Goal: Transaction & Acquisition: Download file/media

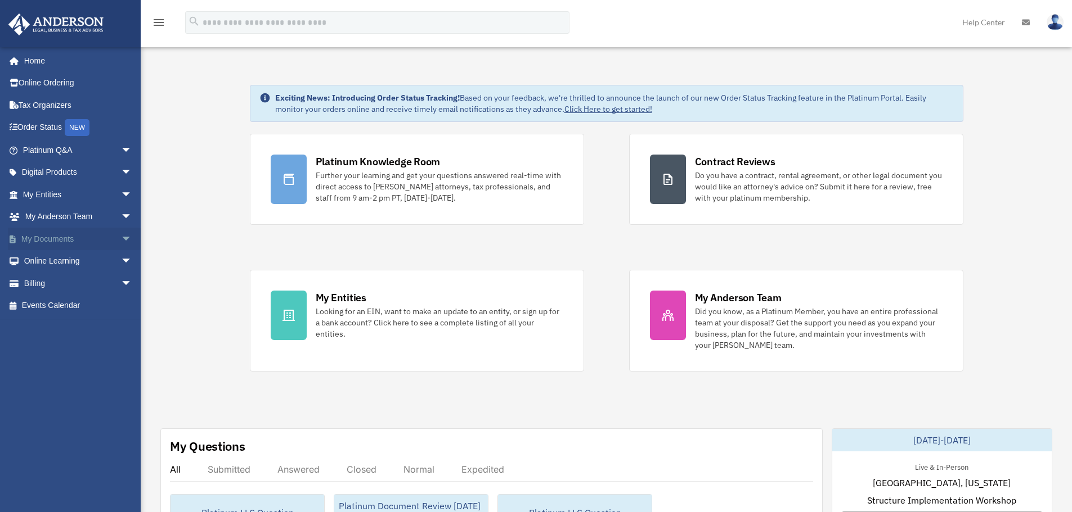
click at [121, 241] on span "arrow_drop_down" at bounding box center [132, 239] width 23 height 23
click at [86, 304] on link "Forms Library" at bounding box center [82, 306] width 133 height 23
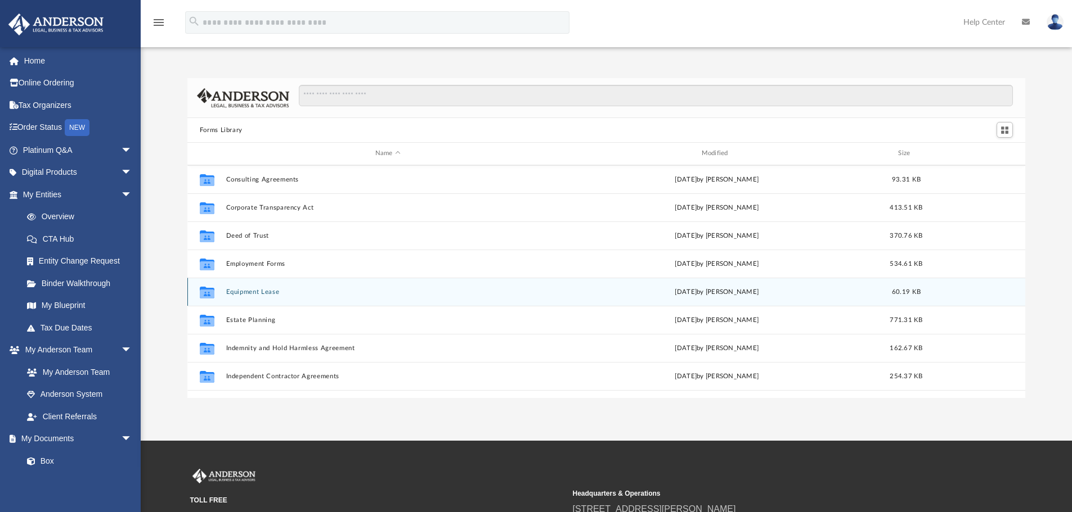
scroll to position [281, 0]
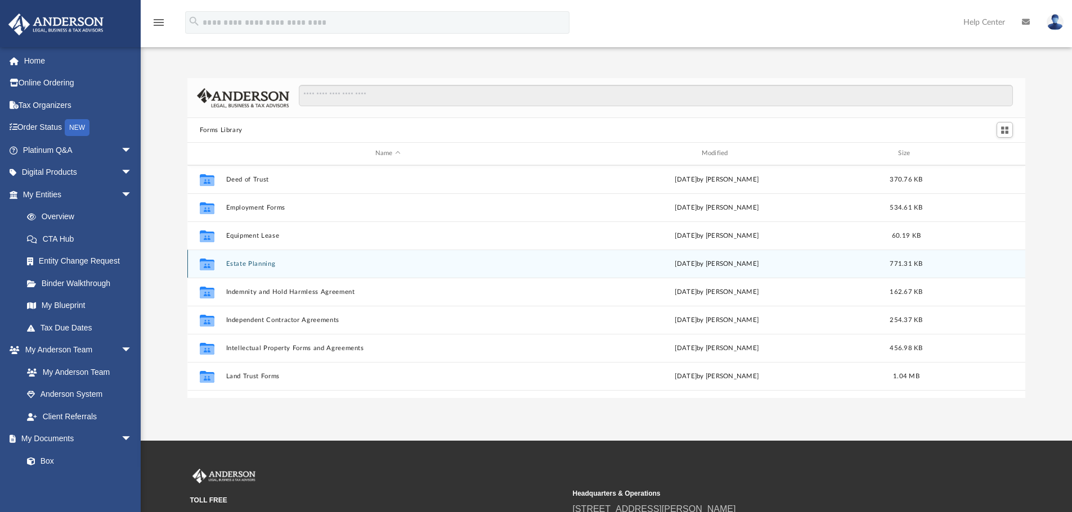
click at [257, 265] on button "Estate Planning" at bounding box center [388, 263] width 324 height 7
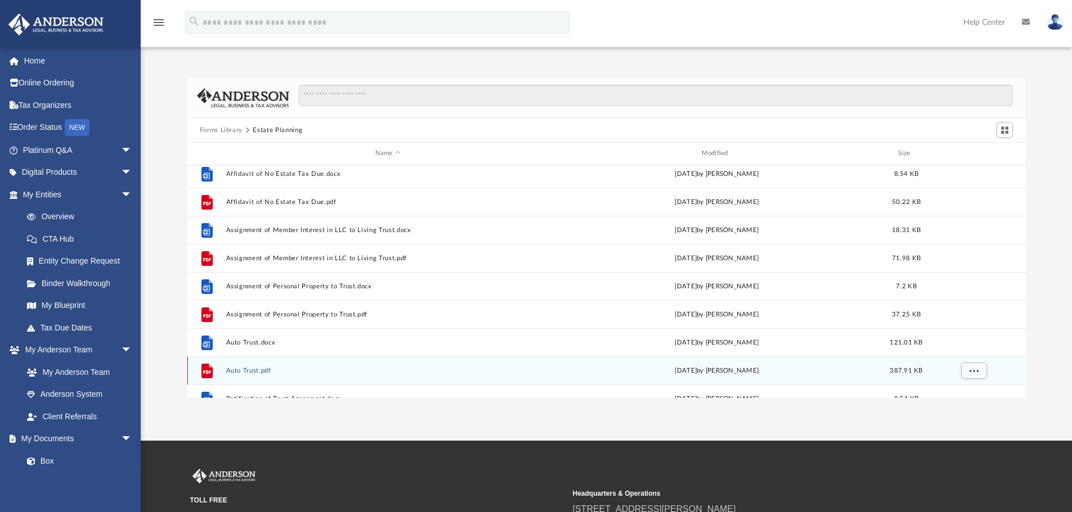
scroll to position [0, 0]
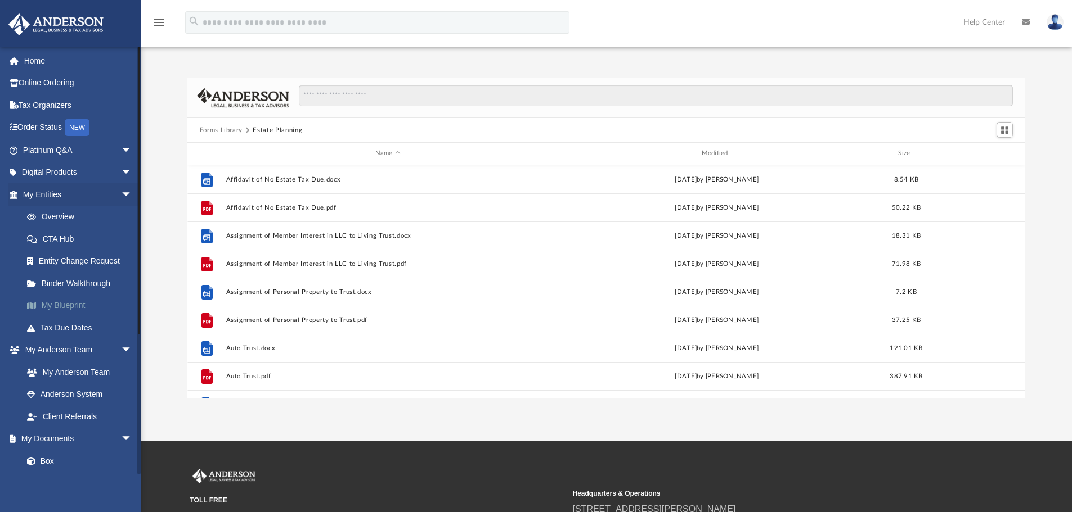
click at [69, 304] on link "My Blueprint" at bounding box center [82, 306] width 133 height 23
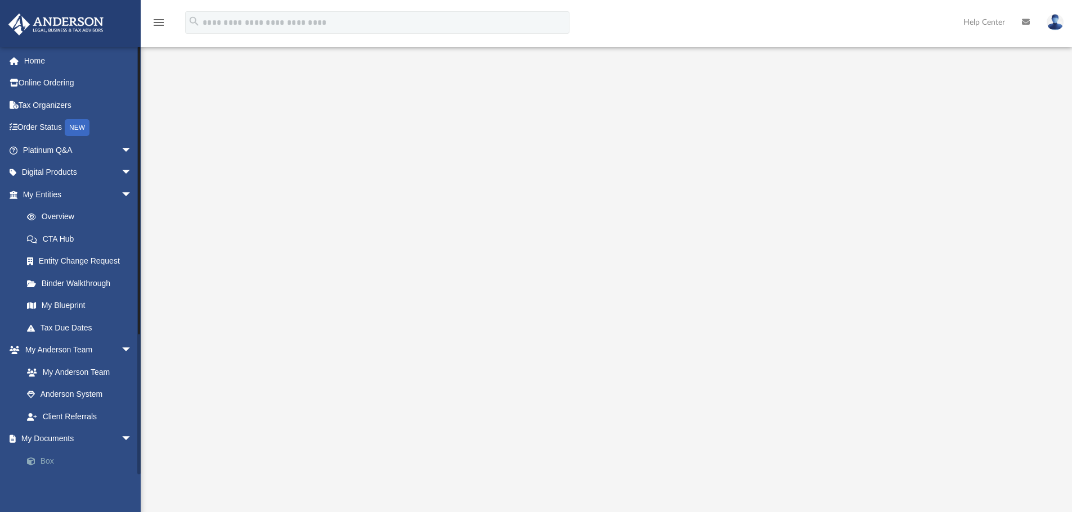
click at [51, 460] on link "Box" at bounding box center [82, 461] width 133 height 23
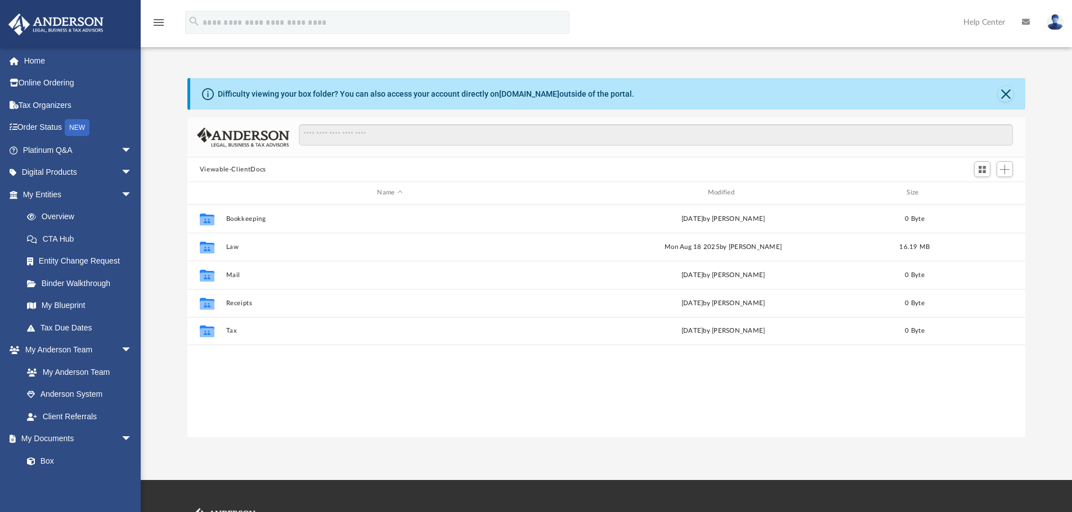
scroll to position [9, 9]
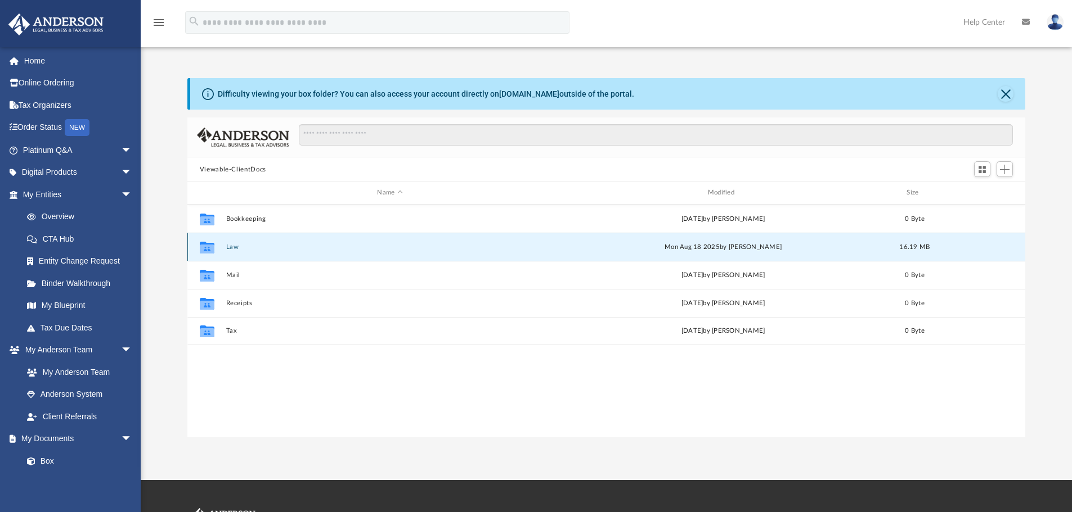
click at [232, 246] on button "Law" at bounding box center [390, 247] width 328 height 7
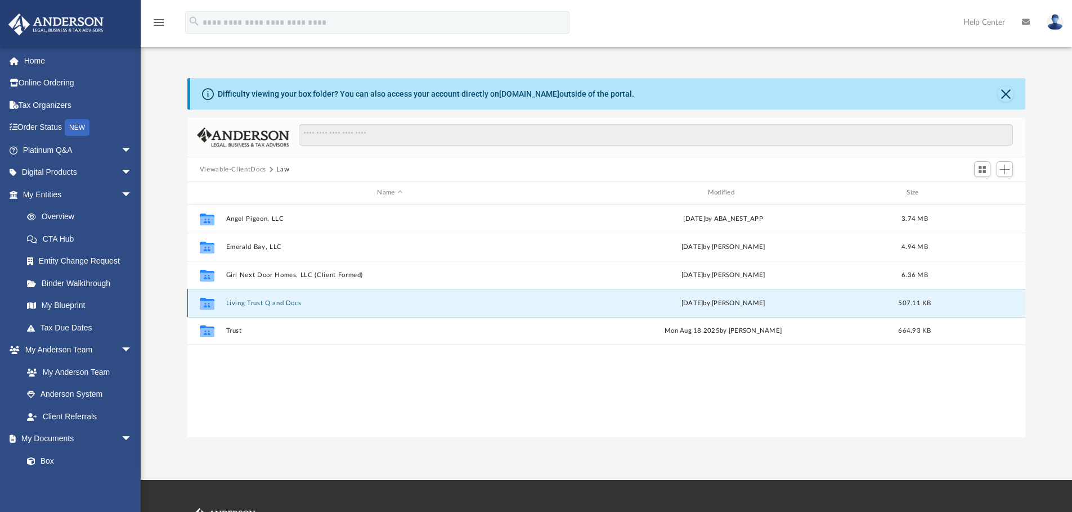
click at [263, 304] on button "Living Trust Q and Docs" at bounding box center [390, 303] width 328 height 7
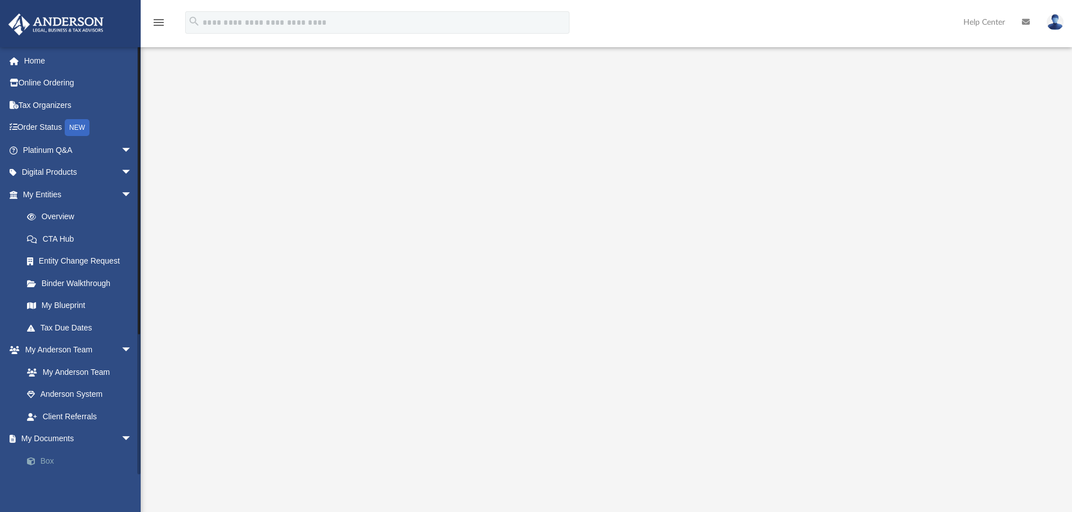
click at [42, 458] on link "Box" at bounding box center [82, 461] width 133 height 23
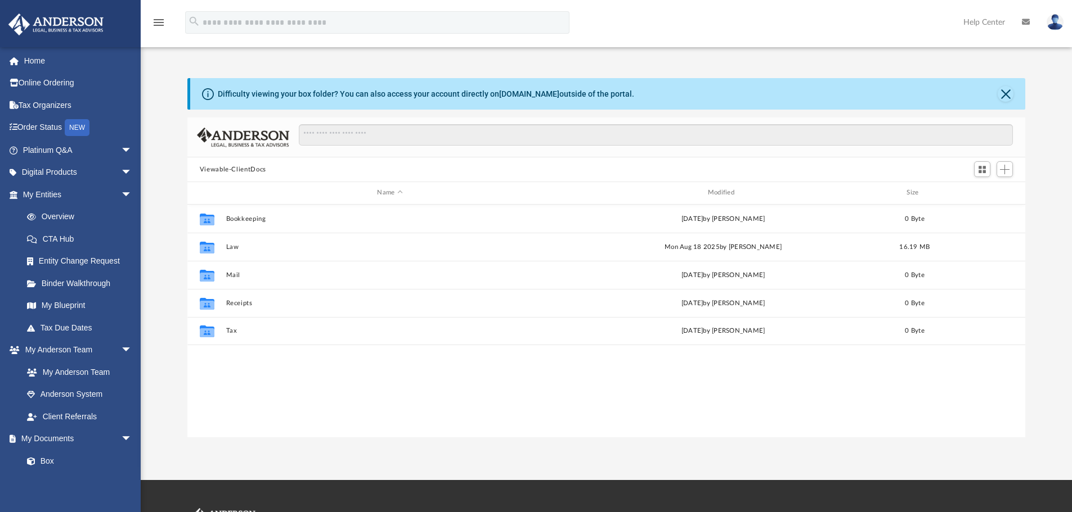
scroll to position [248, 829]
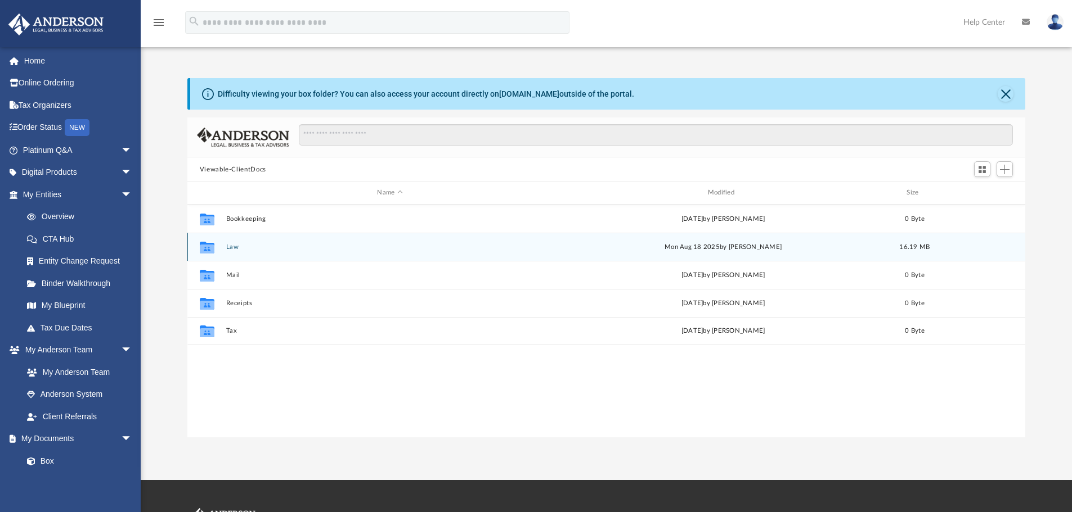
click at [232, 245] on button "Law" at bounding box center [390, 247] width 328 height 7
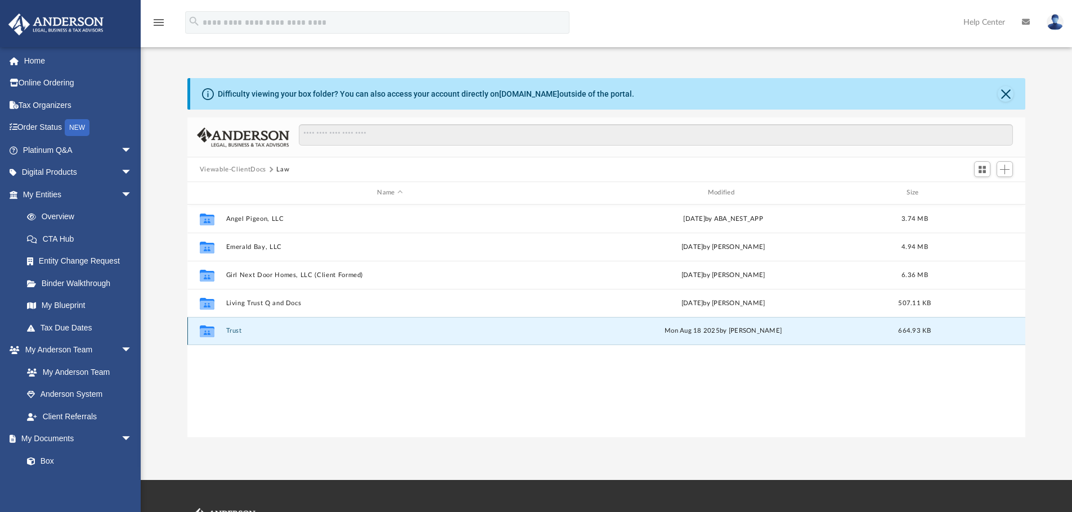
click at [231, 333] on button "Trust" at bounding box center [390, 330] width 328 height 7
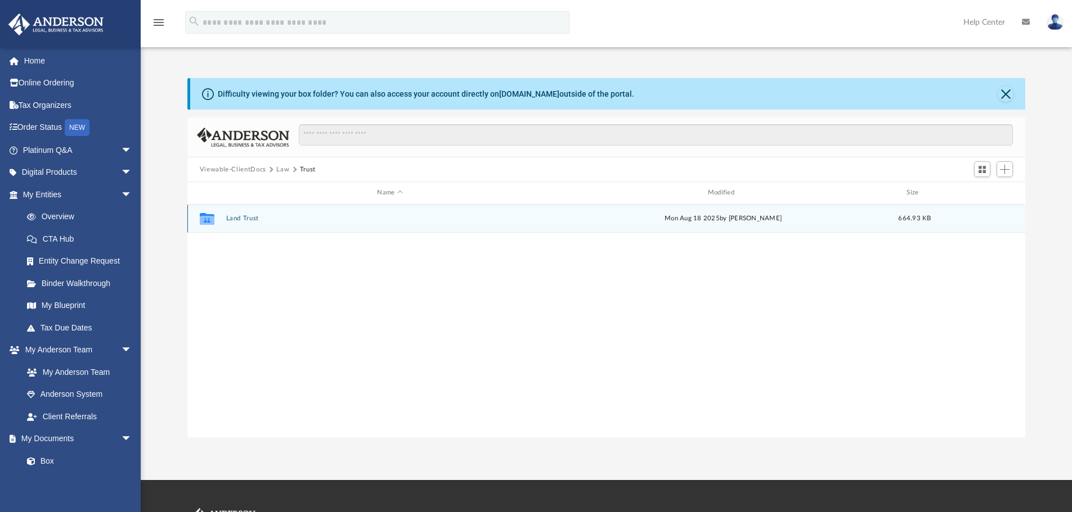
click at [253, 218] on button "Land Trust" at bounding box center [390, 218] width 328 height 7
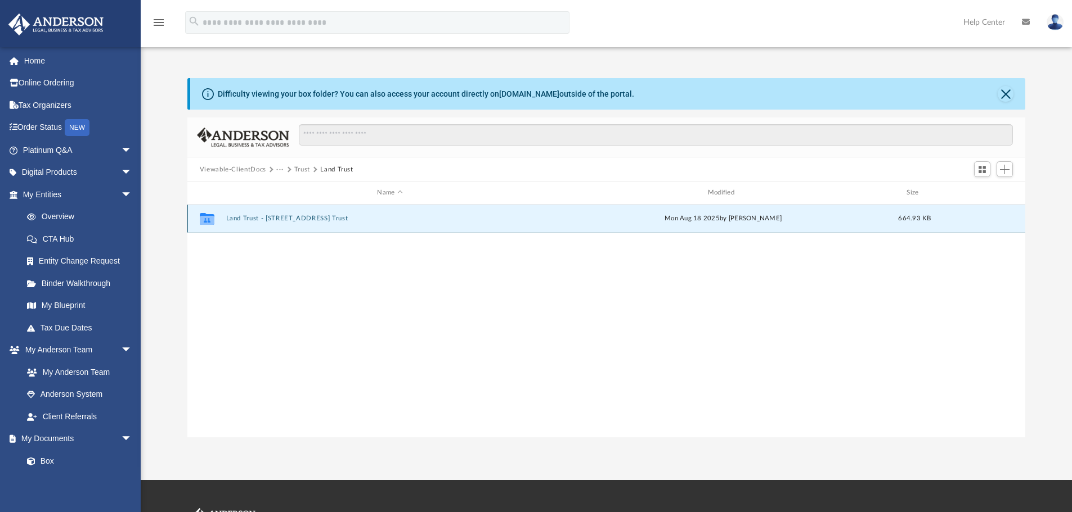
click at [305, 219] on button "Land Trust - 1201 Lake Ridge Dr. Trust" at bounding box center [390, 218] width 328 height 7
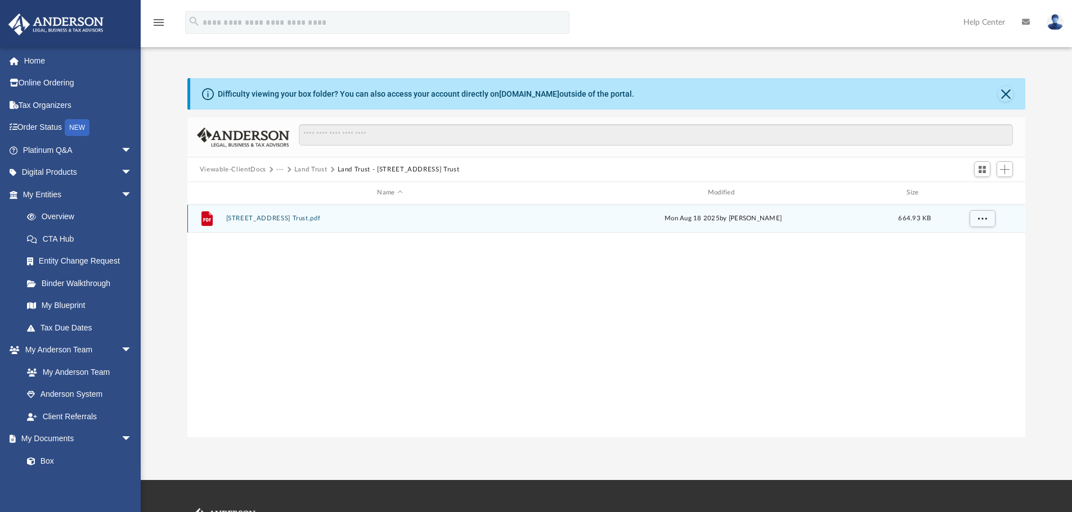
click at [287, 218] on button "1201 Lake Ridge Dr. Trust.pdf" at bounding box center [390, 218] width 328 height 7
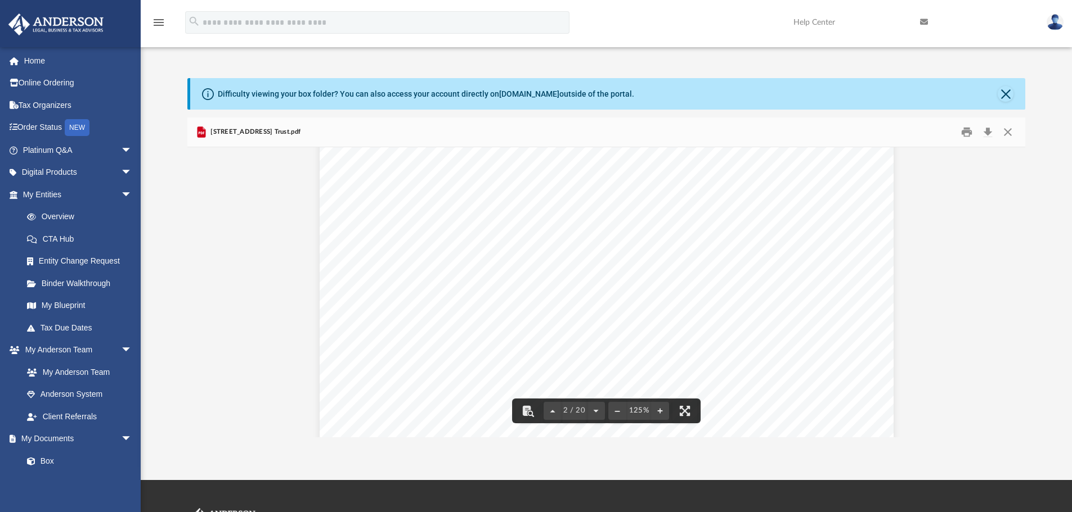
scroll to position [1013, 0]
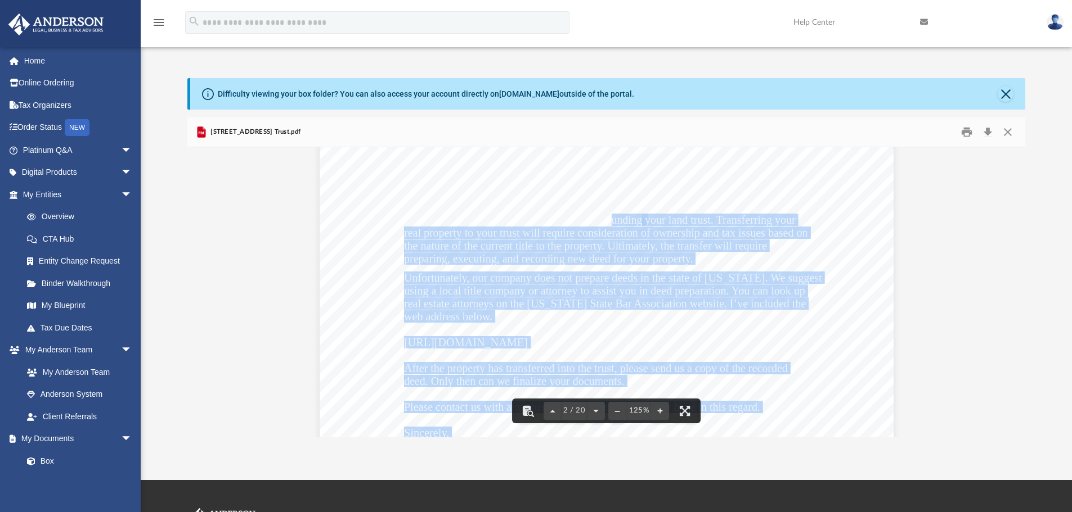
drag, startPoint x: 607, startPoint y: 218, endPoint x: 761, endPoint y: 258, distance: 159.2
click at [761, 258] on div "August 18, 2025 Carlos V. Mata and Cynthia B. Mata 1201 Lake Ridge Drive Sunder…" at bounding box center [607, 271] width 574 height 743
click at [678, 257] on span "preparing, executing, and recording new deed for your property." at bounding box center [548, 258] width 289 height 11
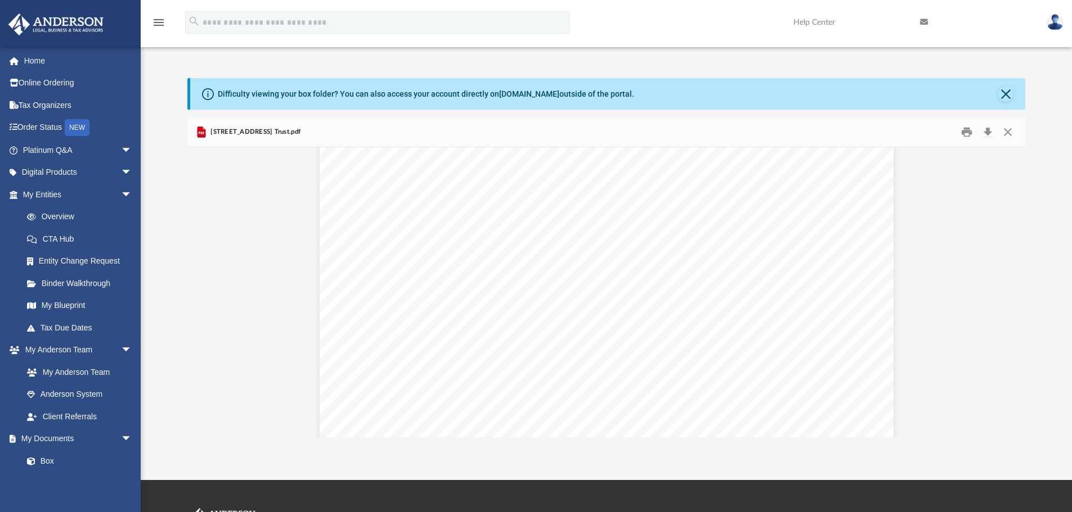
scroll to position [1575, 0]
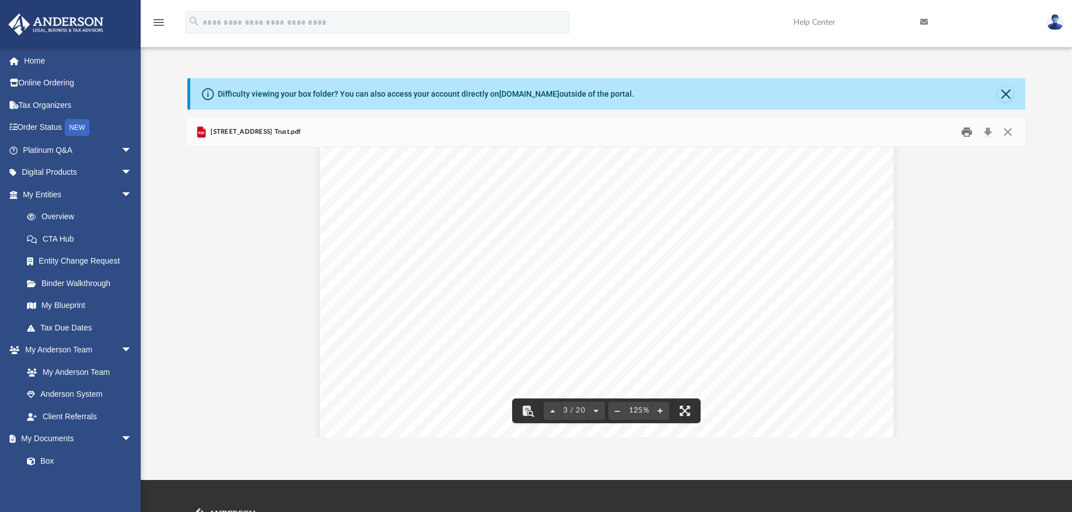
click at [962, 130] on button "Print" at bounding box center [966, 132] width 23 height 17
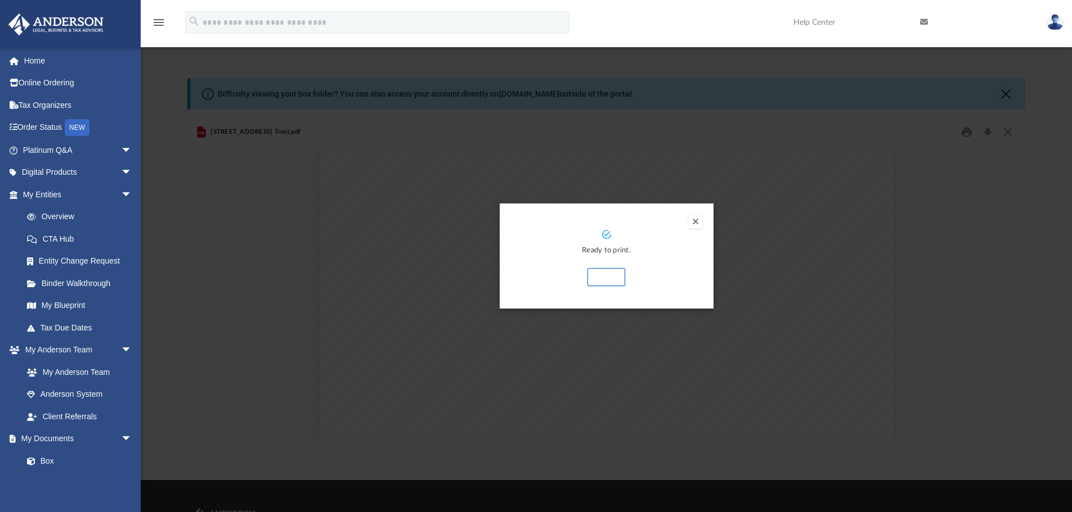
click at [696, 222] on button "Preview" at bounding box center [696, 222] width 14 height 14
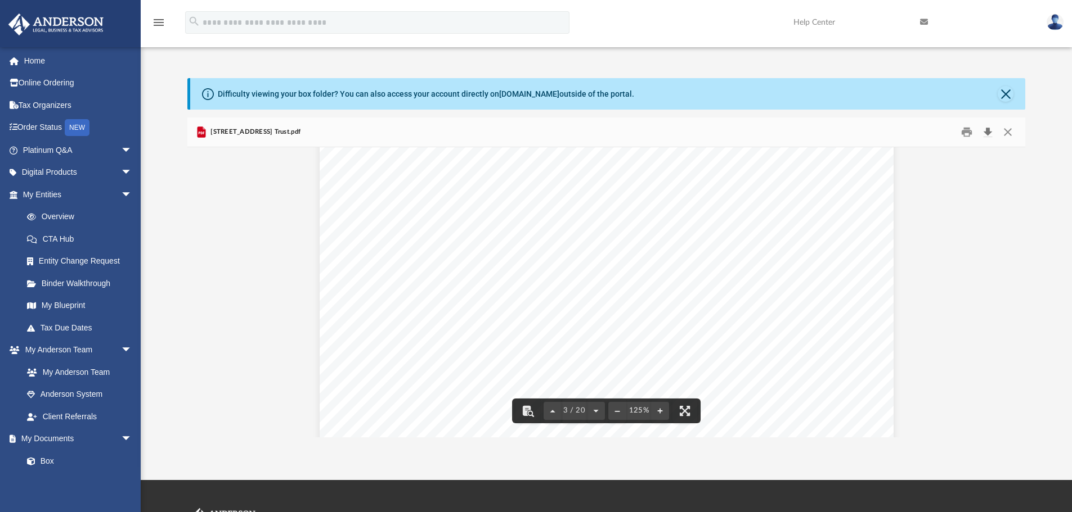
click at [985, 131] on button "Download" at bounding box center [987, 132] width 20 height 17
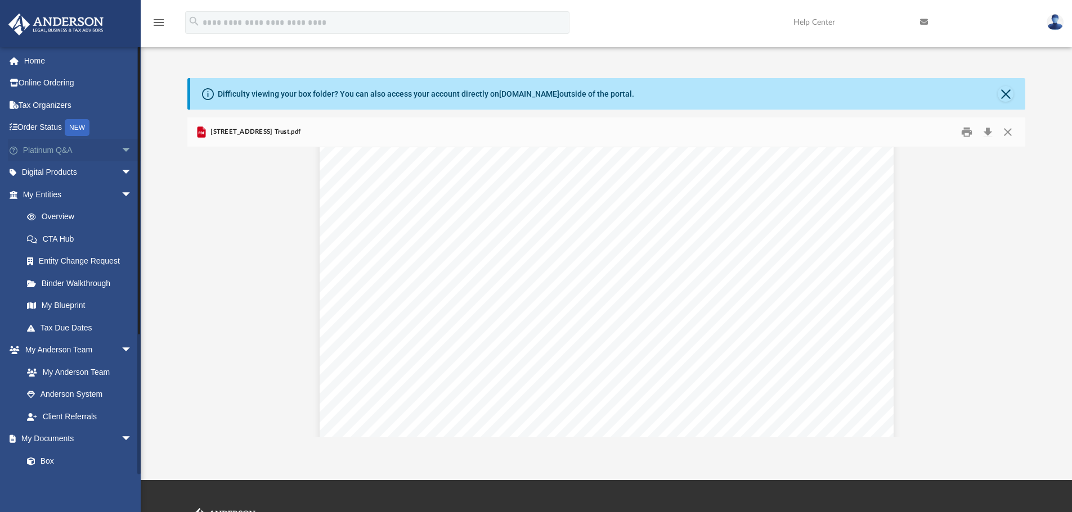
click at [125, 144] on span "arrow_drop_down" at bounding box center [132, 150] width 23 height 23
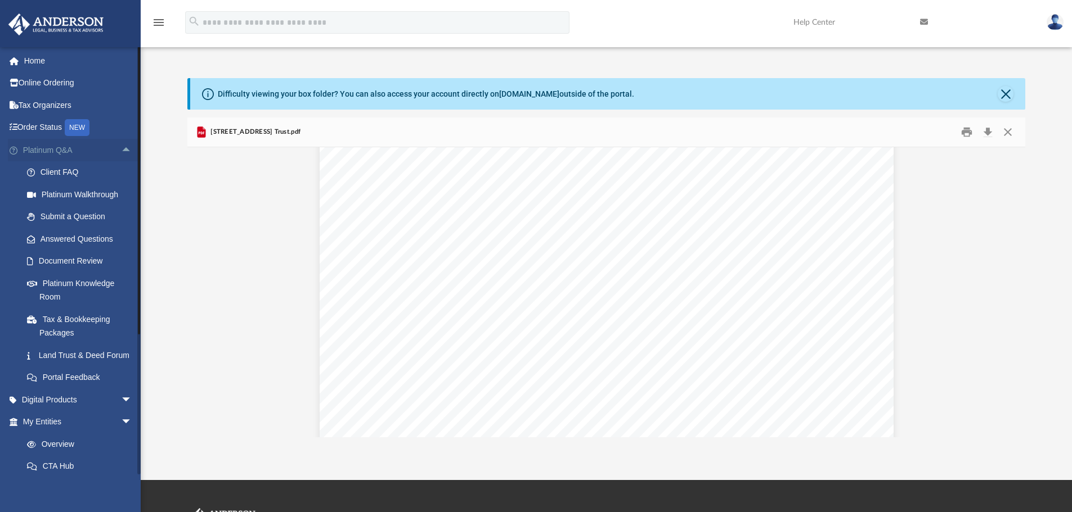
click at [124, 144] on span "arrow_drop_up" at bounding box center [132, 150] width 23 height 23
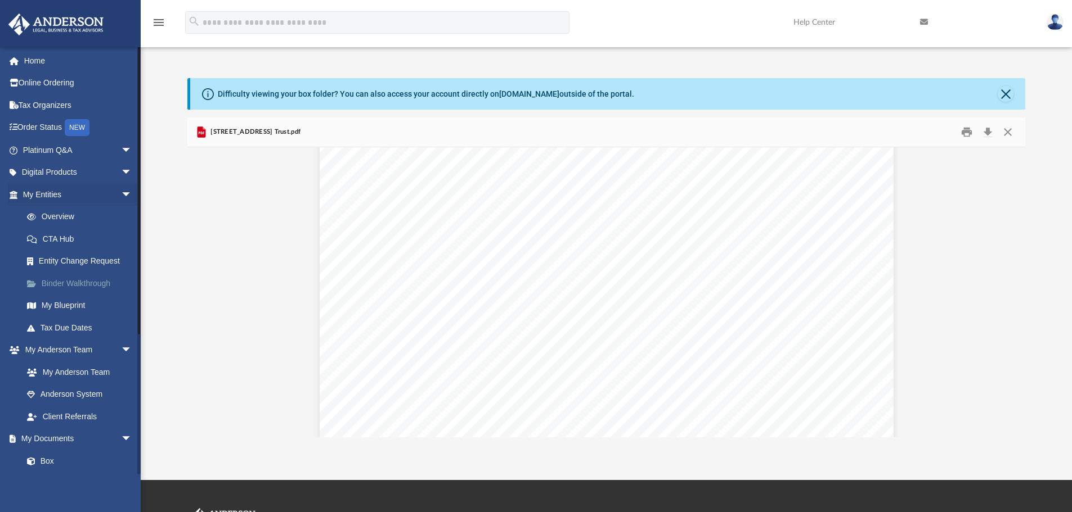
click at [95, 284] on link "Binder Walkthrough" at bounding box center [82, 283] width 133 height 23
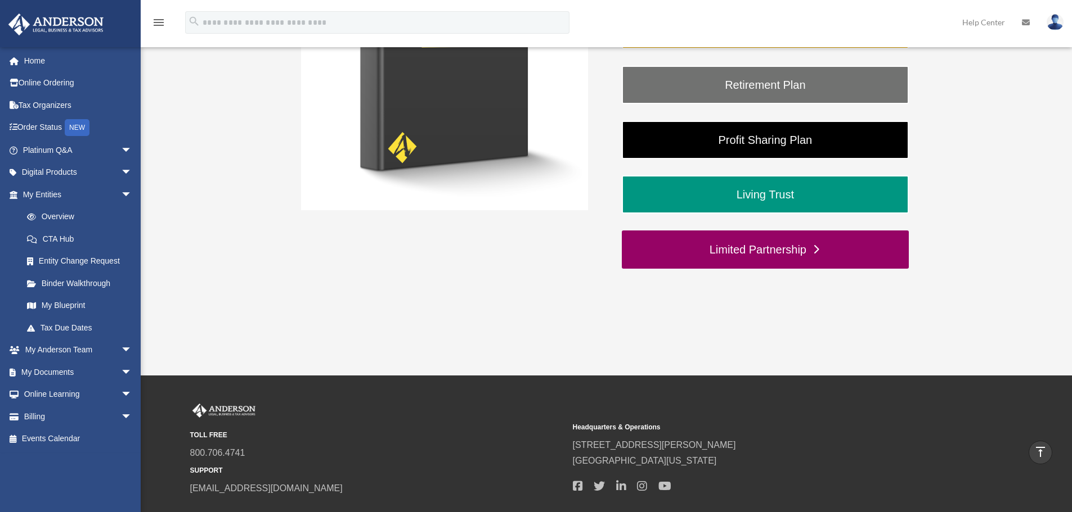
scroll to position [402, 0]
